Goal: Information Seeking & Learning: Learn about a topic

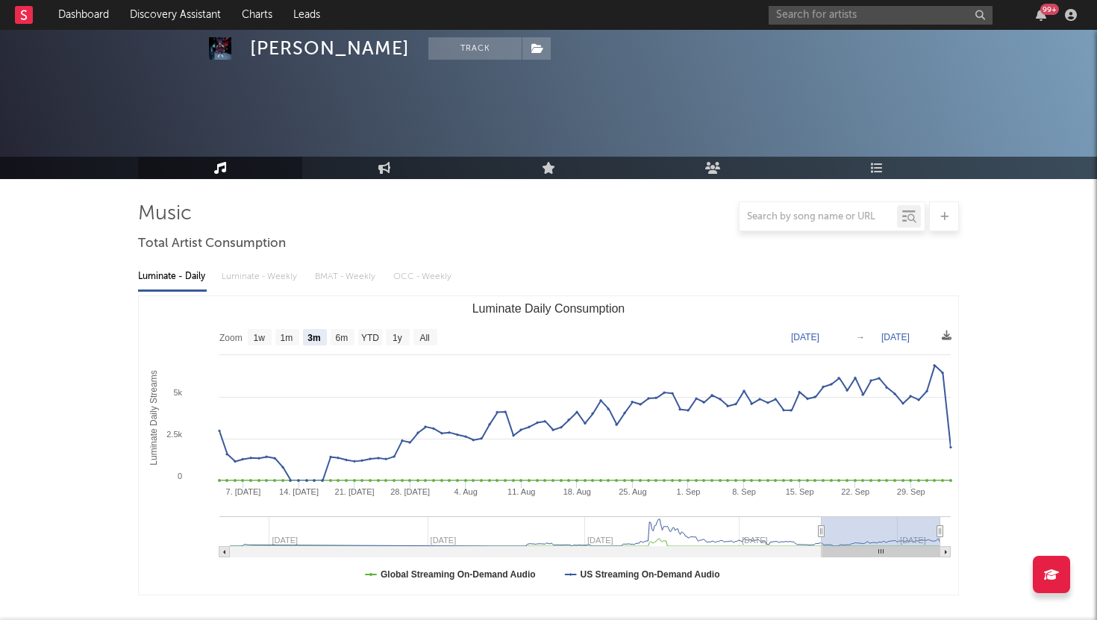
select select "3m"
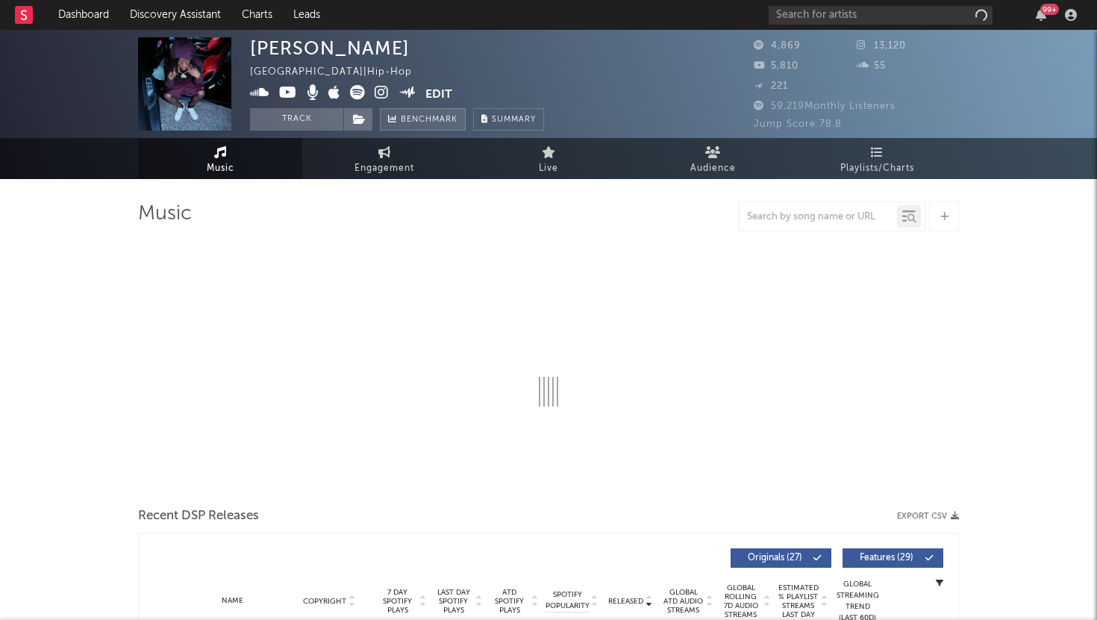
select select "6m"
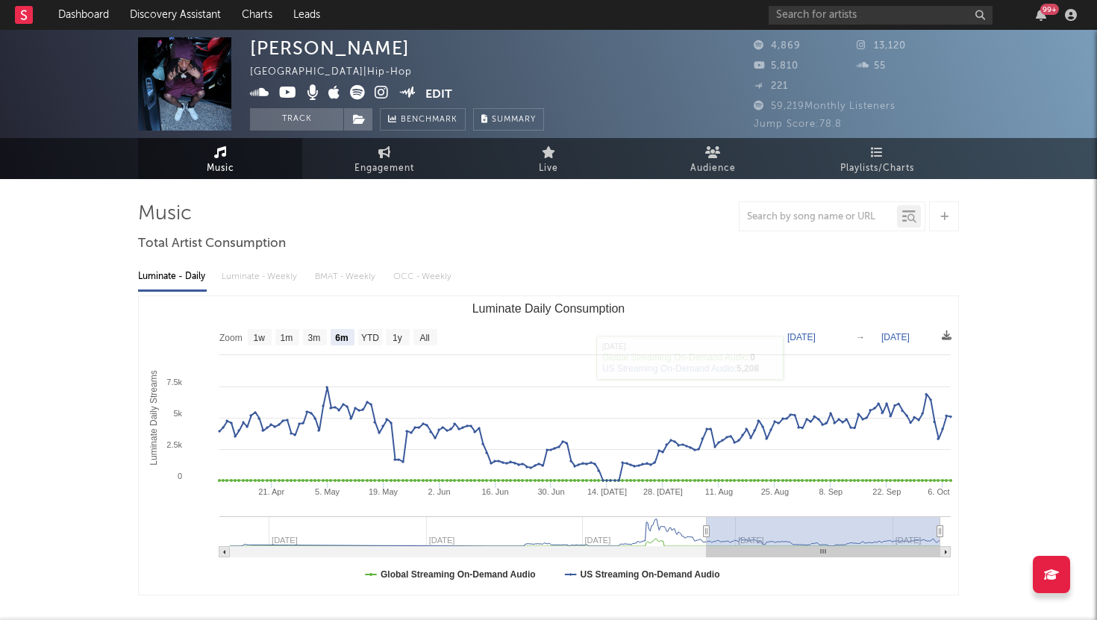
click at [257, 272] on div "Luminate - Daily Luminate - Weekly BMAT - Weekly OCC - Weekly" at bounding box center [548, 276] width 821 height 25
click at [257, 278] on div "Luminate - Daily Luminate - Weekly BMAT - Weekly OCC - Weekly" at bounding box center [548, 276] width 821 height 25
click at [271, 275] on div "Luminate - Daily Luminate - Weekly BMAT - Weekly OCC - Weekly" at bounding box center [548, 276] width 821 height 25
click at [807, 13] on input "text" at bounding box center [880, 15] width 224 height 19
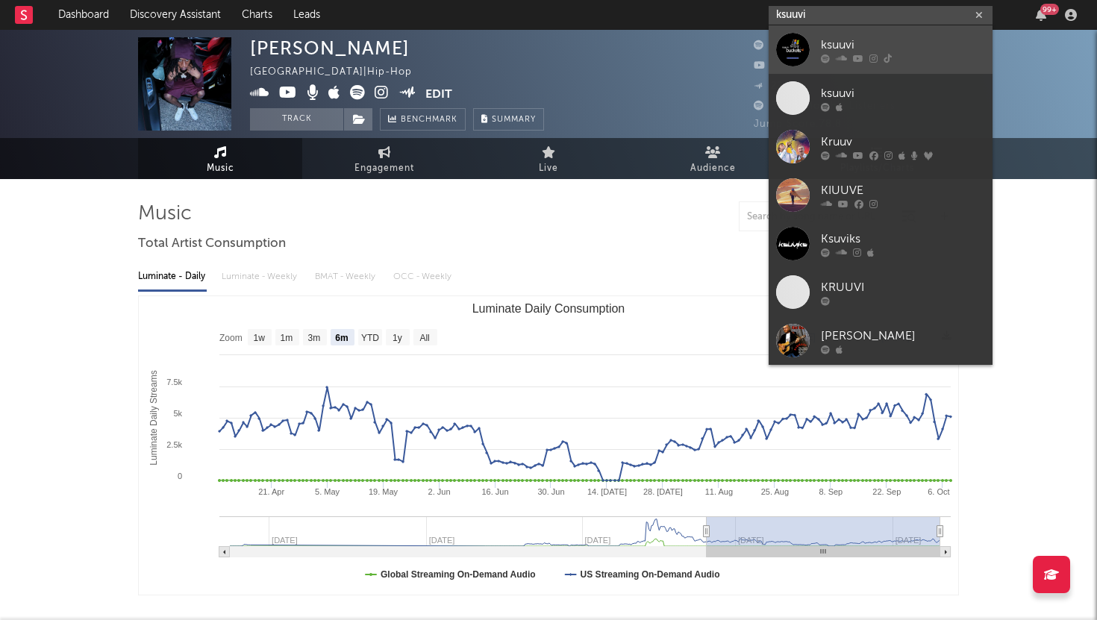
type input "ksuuvi"
click at [806, 39] on div at bounding box center [793, 50] width 34 height 34
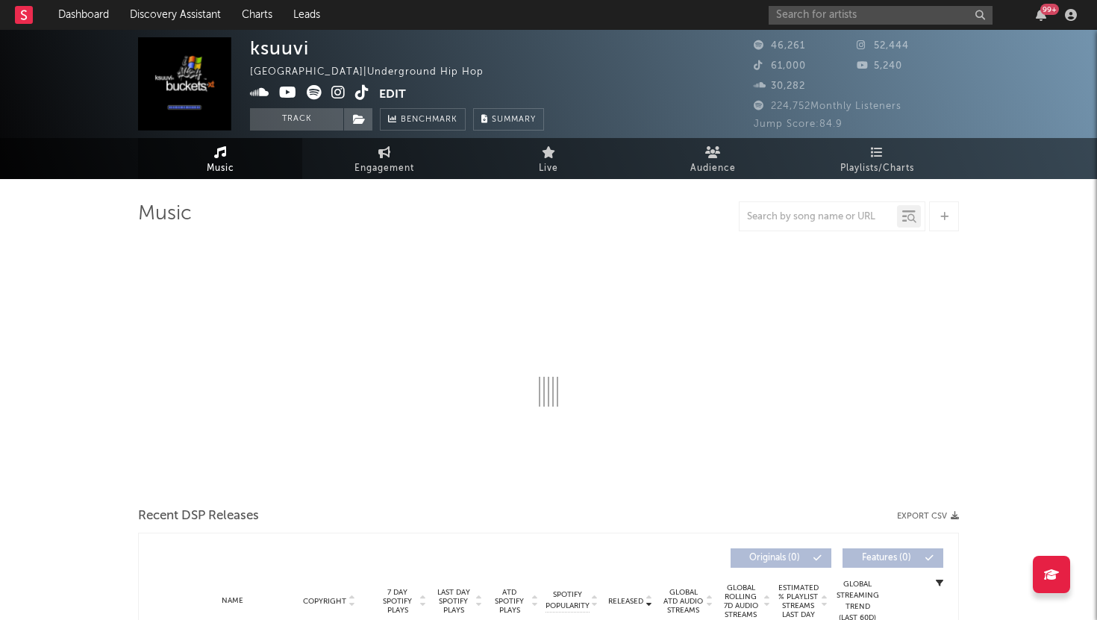
select select "6m"
